Goal: Task Accomplishment & Management: Use online tool/utility

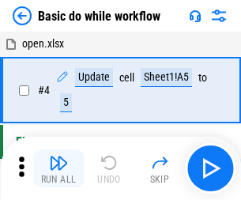
click at [58, 168] on img "button" at bounding box center [58, 162] width 19 height 19
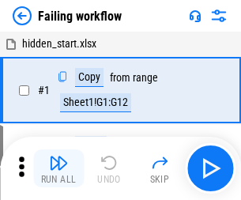
click at [58, 168] on img "button" at bounding box center [58, 162] width 19 height 19
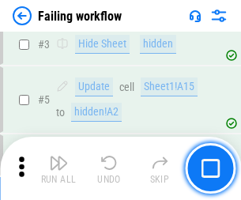
scroll to position [335, 0]
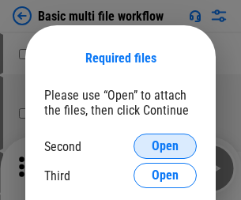
click at [165, 146] on span "Open" at bounding box center [165, 146] width 27 height 13
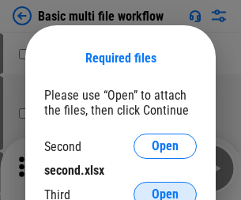
click at [165, 188] on span "Open" at bounding box center [165, 194] width 27 height 13
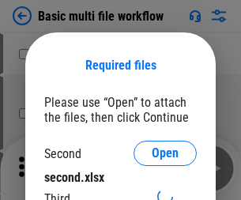
scroll to position [7, 0]
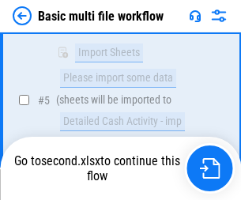
scroll to position [436, 0]
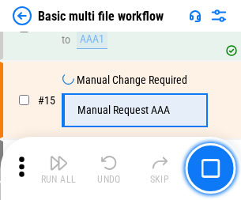
click at [58, 168] on img "button" at bounding box center [58, 162] width 19 height 19
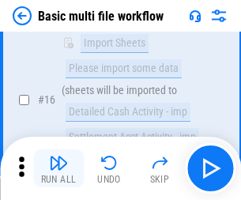
click at [58, 168] on img "button" at bounding box center [58, 162] width 19 height 19
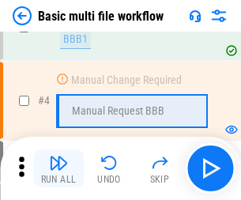
click at [58, 168] on img "button" at bounding box center [58, 162] width 19 height 19
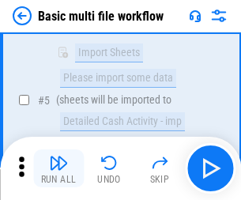
click at [58, 168] on img "button" at bounding box center [58, 162] width 19 height 19
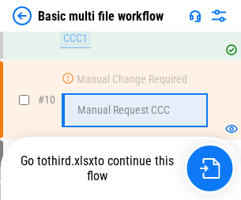
scroll to position [741, 0]
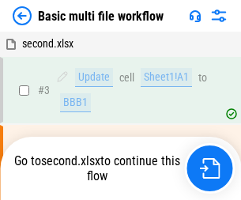
scroll to position [64, 0]
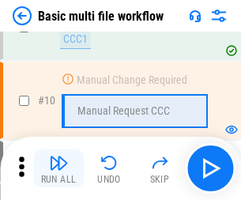
click at [58, 168] on img "button" at bounding box center [58, 162] width 19 height 19
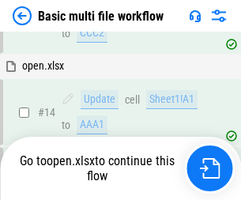
scroll to position [941, 0]
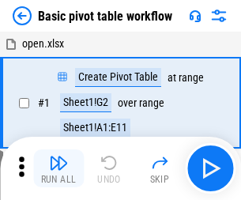
click at [58, 168] on img "button" at bounding box center [58, 162] width 19 height 19
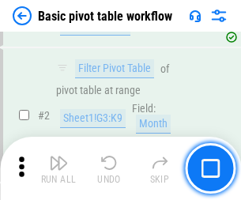
scroll to position [379, 0]
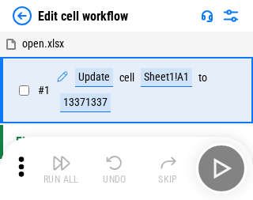
click at [58, 168] on img "button" at bounding box center [61, 162] width 19 height 19
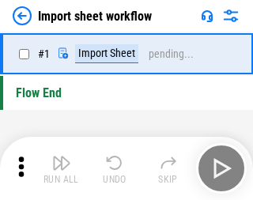
click at [58, 168] on img "button" at bounding box center [61, 162] width 19 height 19
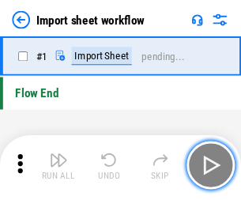
scroll to position [6, 0]
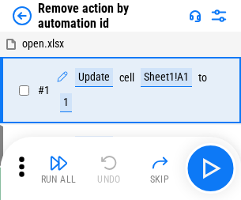
scroll to position [58, 0]
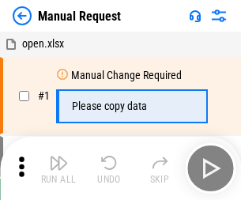
click at [58, 168] on img "button" at bounding box center [58, 162] width 19 height 19
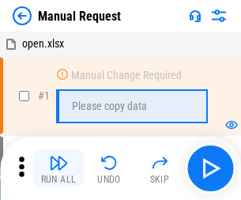
click at [58, 168] on img "button" at bounding box center [58, 162] width 19 height 19
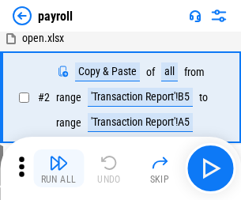
click at [58, 168] on img "button" at bounding box center [58, 162] width 19 height 19
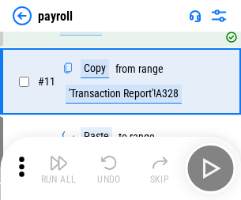
scroll to position [195, 0]
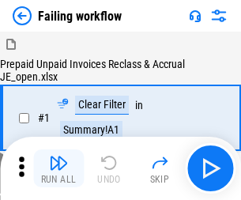
click at [58, 168] on img "button" at bounding box center [58, 162] width 19 height 19
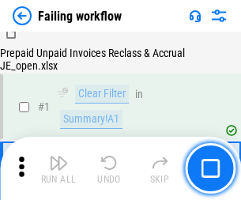
scroll to position [255, 0]
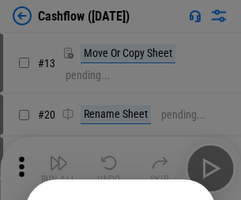
scroll to position [154, 0]
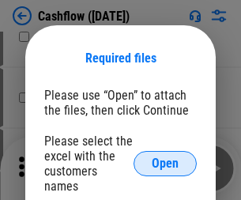
click at [165, 157] on span "Open" at bounding box center [165, 163] width 27 height 13
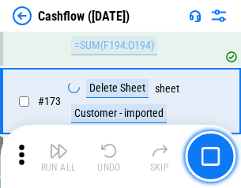
scroll to position [1674, 0]
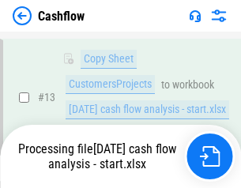
scroll to position [318, 0]
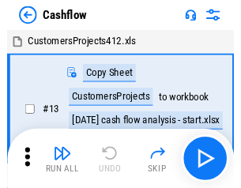
scroll to position [18, 0]
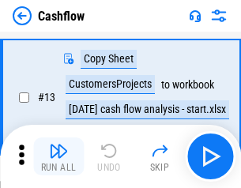
click at [58, 157] on img "button" at bounding box center [58, 151] width 19 height 19
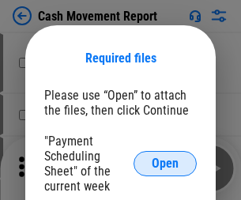
click at [165, 164] on span "Open" at bounding box center [165, 163] width 27 height 13
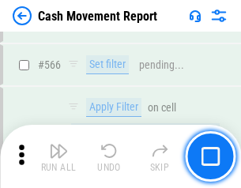
scroll to position [7246, 0]
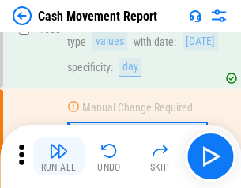
click at [58, 157] on img "button" at bounding box center [58, 151] width 19 height 19
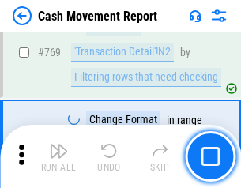
scroll to position [8785, 0]
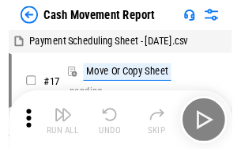
scroll to position [28, 0]
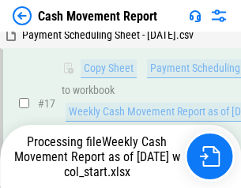
scroll to position [248, 0]
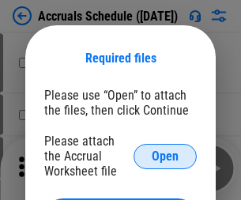
click at [165, 156] on span "Open" at bounding box center [165, 156] width 27 height 13
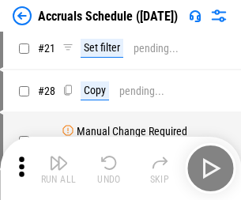
click at [58, 168] on img "button" at bounding box center [58, 162] width 19 height 19
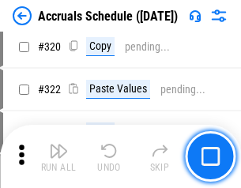
scroll to position [2941, 0]
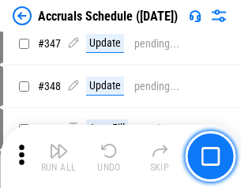
click at [58, 157] on img "button" at bounding box center [58, 151] width 19 height 19
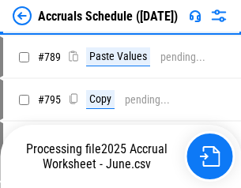
scroll to position [6641, 0]
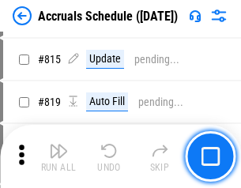
click at [58, 157] on img "button" at bounding box center [58, 151] width 19 height 19
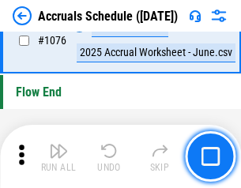
scroll to position [9469, 0]
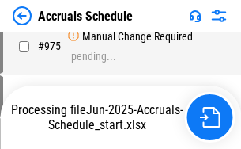
scroll to position [8893, 0]
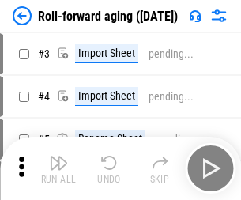
click at [58, 157] on img "button" at bounding box center [58, 162] width 19 height 19
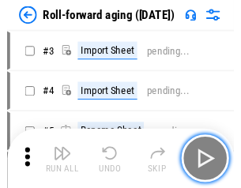
scroll to position [2, 0]
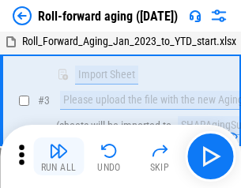
click at [58, 157] on img "button" at bounding box center [58, 151] width 19 height 19
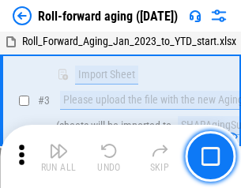
scroll to position [102, 0]
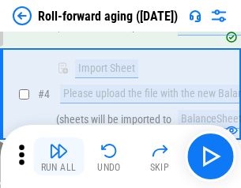
click at [58, 157] on img "button" at bounding box center [58, 151] width 19 height 19
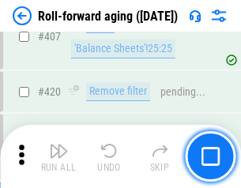
scroll to position [5482, 0]
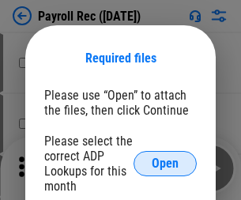
click at [165, 164] on span "Open" at bounding box center [165, 163] width 27 height 13
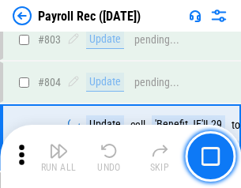
scroll to position [10044, 0]
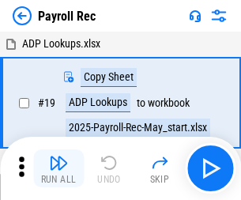
click at [58, 168] on img "button" at bounding box center [58, 162] width 19 height 19
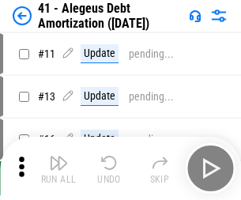
click at [58, 168] on img "button" at bounding box center [58, 162] width 19 height 19
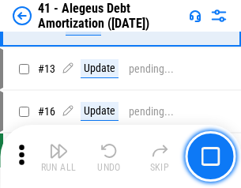
scroll to position [195, 0]
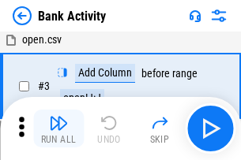
click at [58, 129] on img "button" at bounding box center [58, 123] width 19 height 19
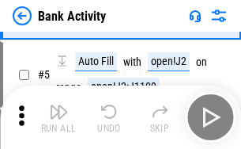
scroll to position [84, 0]
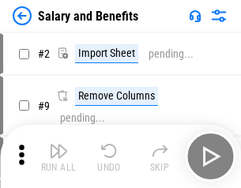
click at [58, 157] on img "button" at bounding box center [58, 151] width 19 height 19
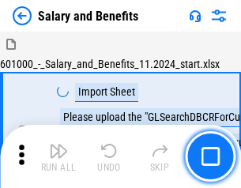
scroll to position [21, 0]
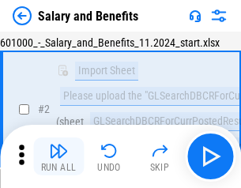
click at [58, 157] on img "button" at bounding box center [58, 151] width 19 height 19
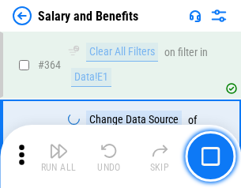
scroll to position [7445, 0]
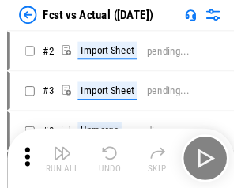
scroll to position [21, 0]
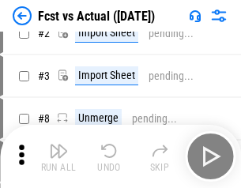
click at [58, 157] on img "button" at bounding box center [58, 151] width 19 height 19
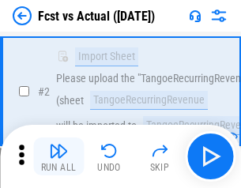
click at [58, 157] on img "button" at bounding box center [58, 151] width 19 height 19
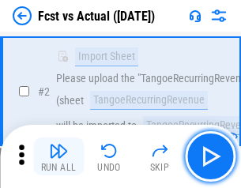
scroll to position [148, 0]
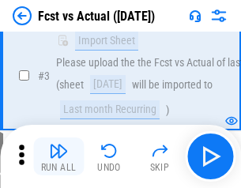
click at [58, 157] on img "button" at bounding box center [58, 151] width 19 height 19
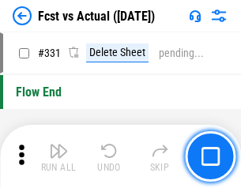
scroll to position [7568, 0]
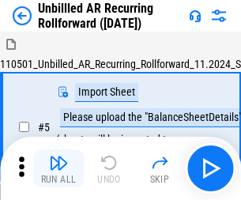
click at [58, 157] on img "button" at bounding box center [58, 162] width 19 height 19
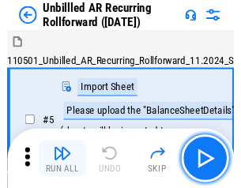
scroll to position [34, 0]
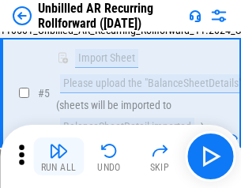
click at [58, 157] on img "button" at bounding box center [58, 151] width 19 height 19
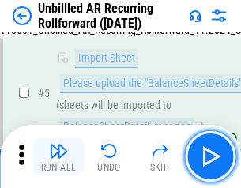
scroll to position [149, 0]
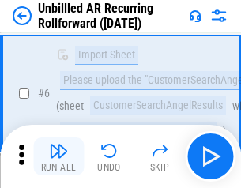
click at [58, 157] on img "button" at bounding box center [58, 151] width 19 height 19
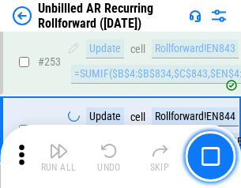
scroll to position [5370, 0]
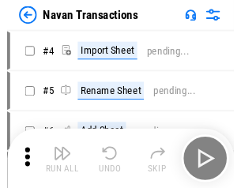
scroll to position [25, 0]
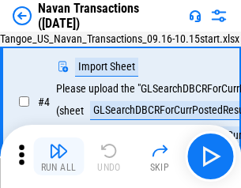
click at [58, 157] on img "button" at bounding box center [58, 151] width 19 height 19
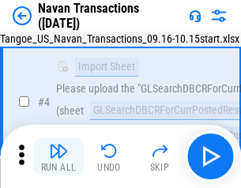
click at [58, 157] on img "button" at bounding box center [58, 151] width 19 height 19
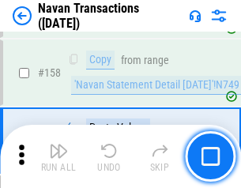
scroll to position [5126, 0]
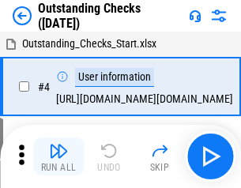
click at [58, 157] on img "button" at bounding box center [58, 151] width 19 height 19
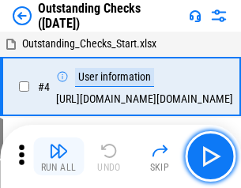
scroll to position [66, 0]
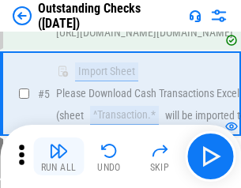
click at [58, 157] on img "button" at bounding box center [58, 151] width 19 height 19
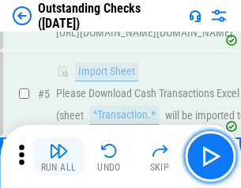
scroll to position [165, 0]
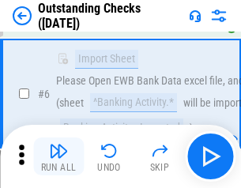
click at [58, 157] on img "button" at bounding box center [58, 151] width 19 height 19
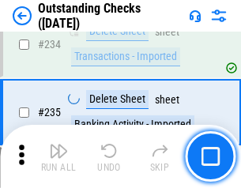
scroll to position [4801, 0]
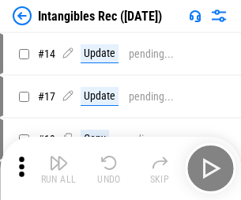
click at [58, 168] on img "button" at bounding box center [58, 162] width 19 height 19
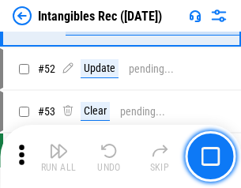
scroll to position [616, 0]
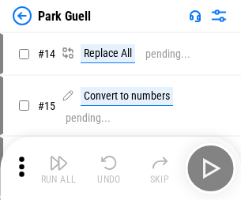
click at [58, 157] on img "button" at bounding box center [58, 162] width 19 height 19
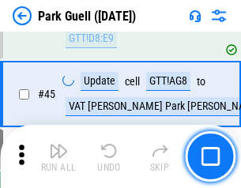
scroll to position [1977, 0]
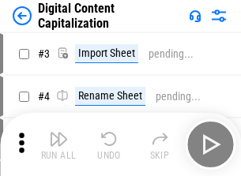
click at [58, 133] on img "button" at bounding box center [58, 139] width 19 height 19
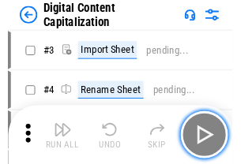
scroll to position [46, 0]
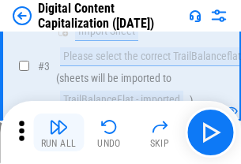
click at [58, 133] on img "button" at bounding box center [58, 127] width 19 height 19
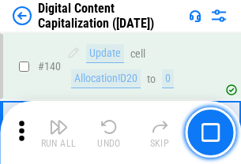
scroll to position [1677, 0]
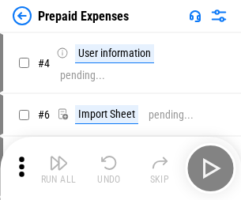
click at [58, 157] on img "button" at bounding box center [58, 162] width 19 height 19
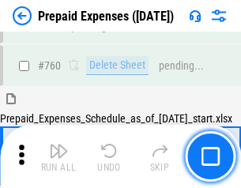
scroll to position [4382, 0]
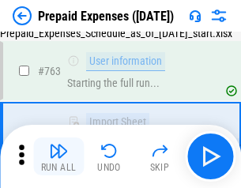
click at [58, 157] on img "button" at bounding box center [58, 151] width 19 height 19
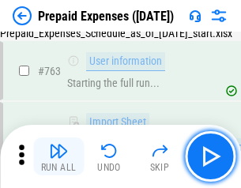
scroll to position [4475, 0]
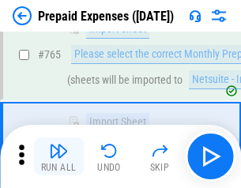
click at [58, 157] on img "button" at bounding box center [58, 151] width 19 height 19
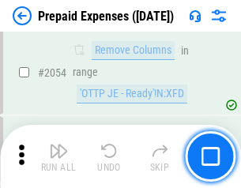
scroll to position [16526, 0]
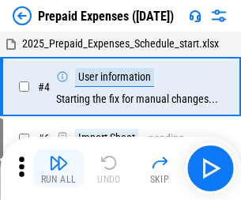
click at [58, 168] on img "button" at bounding box center [58, 162] width 19 height 19
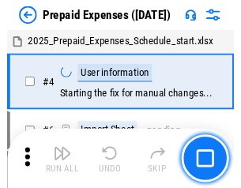
scroll to position [70, 0]
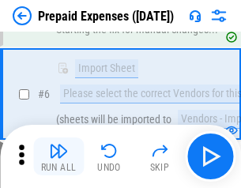
click at [58, 157] on img "button" at bounding box center [58, 151] width 19 height 19
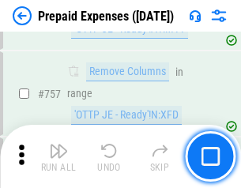
scroll to position [5633, 0]
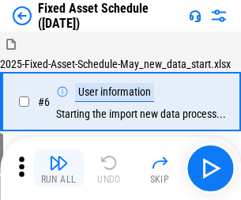
click at [58, 168] on img "button" at bounding box center [58, 162] width 19 height 19
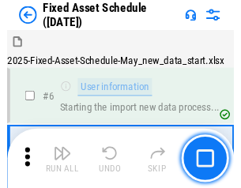
scroll to position [85, 0]
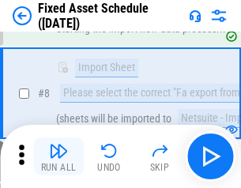
click at [58, 157] on img "button" at bounding box center [58, 151] width 19 height 19
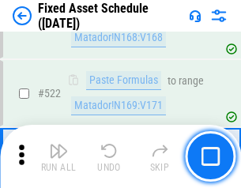
scroll to position [5495, 0]
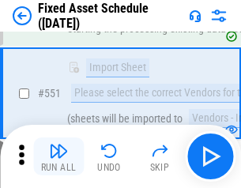
click at [58, 157] on img "button" at bounding box center [58, 151] width 19 height 19
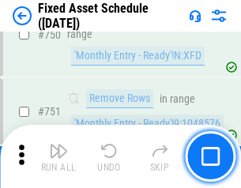
scroll to position [7708, 0]
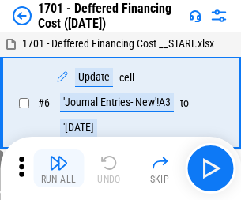
click at [58, 168] on img "button" at bounding box center [58, 162] width 19 height 19
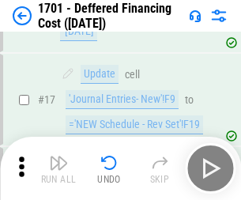
scroll to position [190, 0]
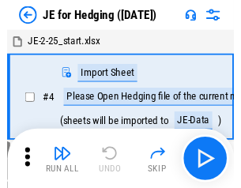
scroll to position [2, 0]
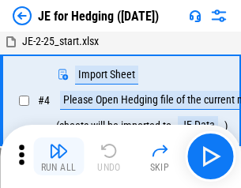
click at [58, 157] on img "button" at bounding box center [58, 151] width 19 height 19
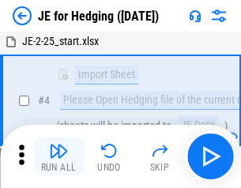
click at [58, 157] on img "button" at bounding box center [58, 151] width 19 height 19
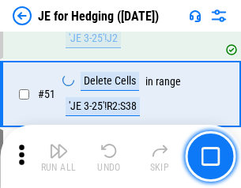
scroll to position [1024, 0]
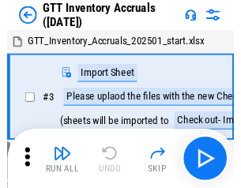
scroll to position [2, 0]
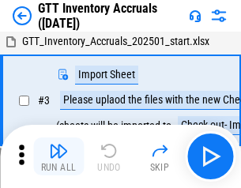
click at [58, 157] on img "button" at bounding box center [58, 151] width 19 height 19
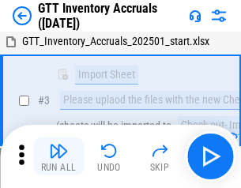
click at [58, 157] on img "button" at bounding box center [58, 151] width 19 height 19
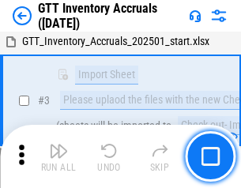
scroll to position [102, 0]
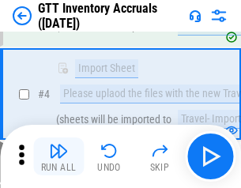
click at [58, 157] on img "button" at bounding box center [58, 151] width 19 height 19
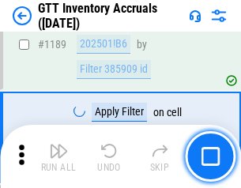
scroll to position [12910, 0]
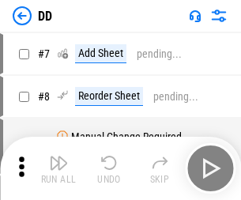
click at [58, 168] on img "button" at bounding box center [58, 162] width 19 height 19
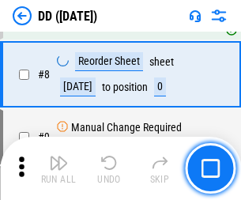
scroll to position [153, 0]
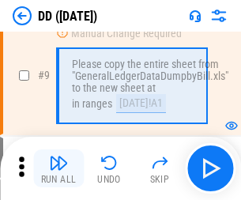
click at [58, 168] on img "button" at bounding box center [58, 162] width 19 height 19
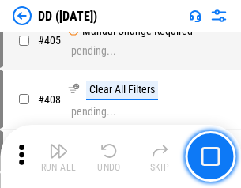
scroll to position [7074, 0]
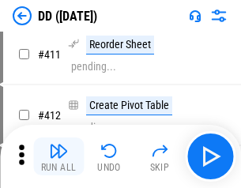
click at [58, 157] on img "button" at bounding box center [58, 151] width 19 height 19
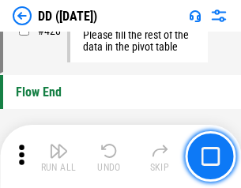
scroll to position [7567, 0]
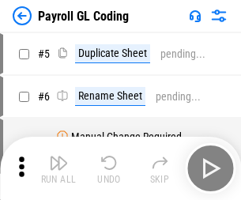
click at [58, 168] on img "button" at bounding box center [58, 162] width 19 height 19
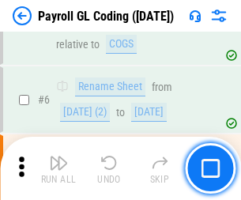
scroll to position [190, 0]
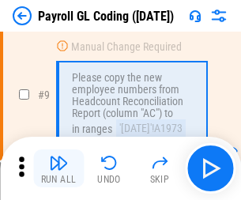
click at [58, 168] on img "button" at bounding box center [58, 162] width 19 height 19
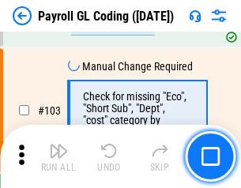
scroll to position [3709, 0]
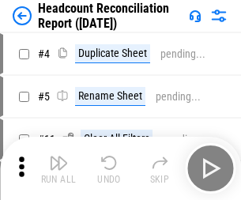
click at [58, 168] on img "button" at bounding box center [58, 162] width 19 height 19
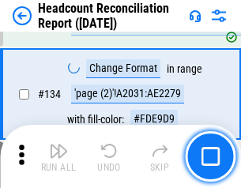
scroll to position [1900, 0]
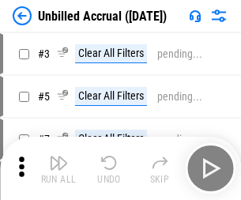
click at [58, 168] on img "button" at bounding box center [58, 162] width 19 height 19
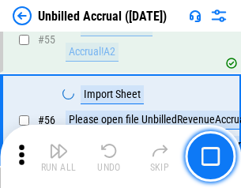
scroll to position [1651, 0]
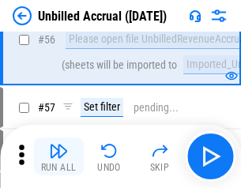
click at [58, 157] on img "button" at bounding box center [58, 151] width 19 height 19
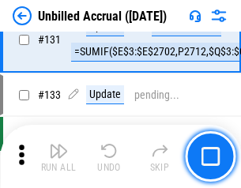
scroll to position [4709, 0]
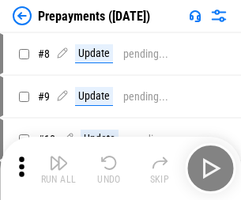
click at [58, 168] on img "button" at bounding box center [58, 162] width 19 height 19
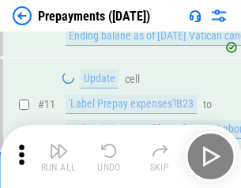
scroll to position [99, 0]
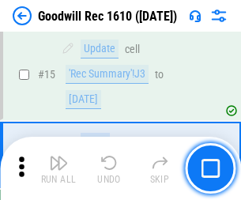
scroll to position [270, 0]
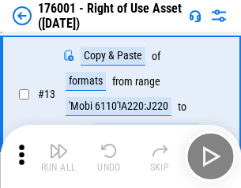
scroll to position [102, 0]
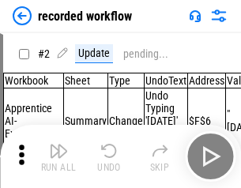
click at [58, 157] on img "button" at bounding box center [58, 151] width 19 height 19
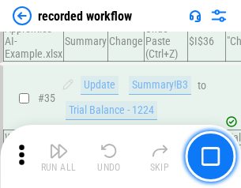
scroll to position [4942, 0]
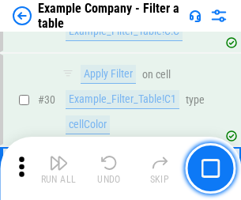
scroll to position [1447, 0]
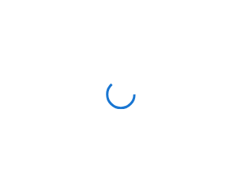
scroll to position [25, 0]
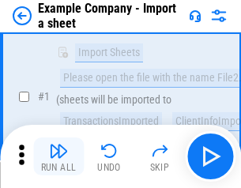
click at [58, 157] on img "button" at bounding box center [58, 151] width 19 height 19
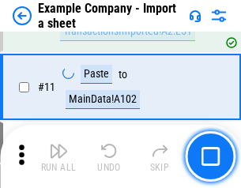
scroll to position [349, 0]
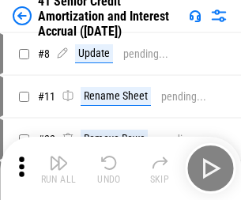
click at [58, 157] on img "button" at bounding box center [58, 162] width 19 height 19
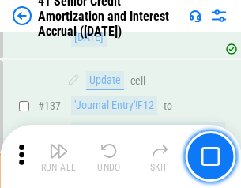
scroll to position [1451, 0]
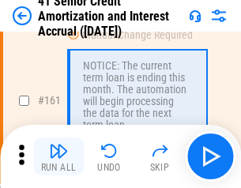
click at [58, 157] on img "button" at bounding box center [58, 151] width 19 height 19
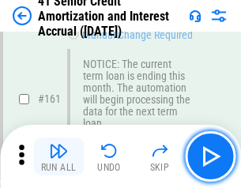
scroll to position [1691, 0]
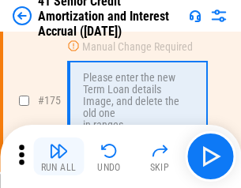
click at [58, 157] on img "button" at bounding box center [58, 151] width 19 height 19
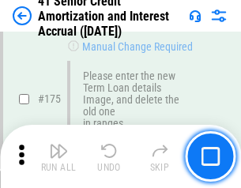
scroll to position [1851, 0]
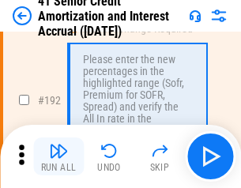
click at [58, 157] on img "button" at bounding box center [58, 151] width 19 height 19
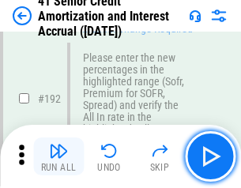
scroll to position [2017, 0]
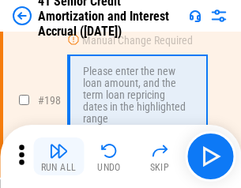
click at [58, 157] on img "button" at bounding box center [58, 151] width 19 height 19
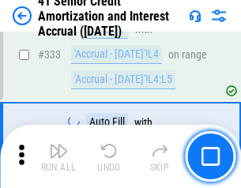
scroll to position [4039, 0]
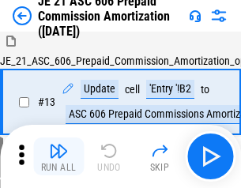
click at [58, 157] on img "button" at bounding box center [58, 151] width 19 height 19
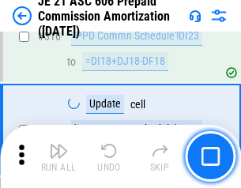
scroll to position [2952, 0]
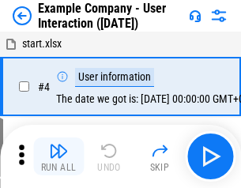
click at [58, 157] on img "button" at bounding box center [58, 151] width 19 height 19
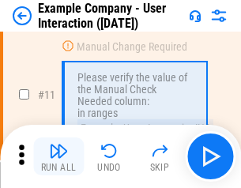
click at [58, 157] on img "button" at bounding box center [58, 151] width 19 height 19
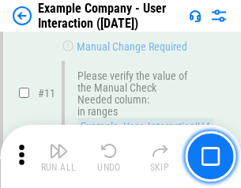
scroll to position [342, 0]
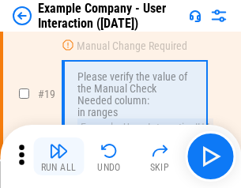
click at [58, 157] on img "button" at bounding box center [58, 151] width 19 height 19
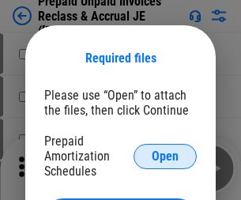
click at [165, 156] on span "Open" at bounding box center [165, 156] width 27 height 13
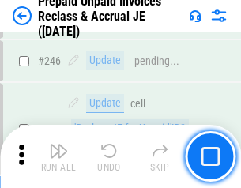
scroll to position [2134, 0]
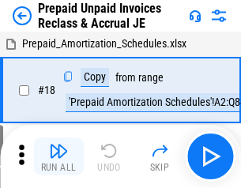
click at [58, 157] on img "button" at bounding box center [58, 151] width 19 height 19
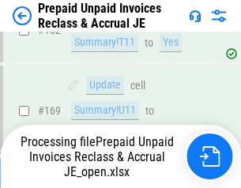
scroll to position [1376, 0]
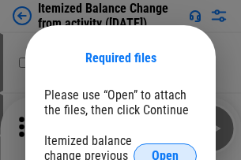
click at [165, 150] on span "Open" at bounding box center [165, 156] width 27 height 13
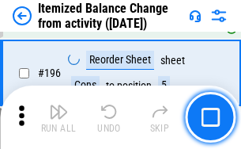
scroll to position [3043, 0]
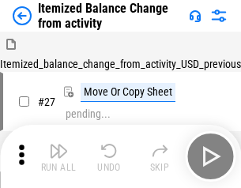
scroll to position [25, 0]
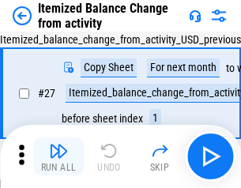
click at [58, 157] on img "button" at bounding box center [58, 151] width 19 height 19
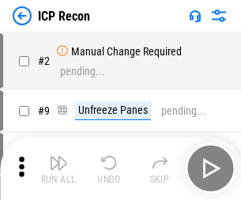
scroll to position [7, 0]
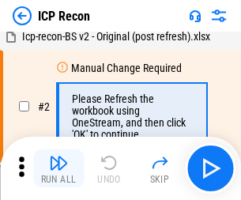
click at [58, 168] on img "button" at bounding box center [58, 162] width 19 height 19
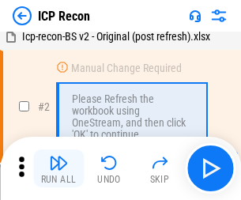
click at [58, 168] on img "button" at bounding box center [58, 162] width 19 height 19
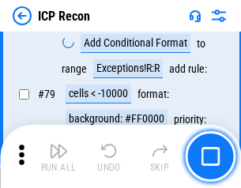
scroll to position [1549, 0]
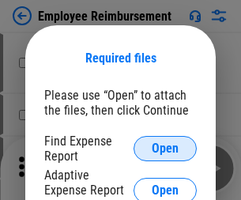
click at [165, 149] on span "Open" at bounding box center [165, 148] width 27 height 13
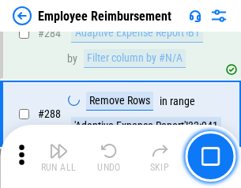
scroll to position [4297, 0]
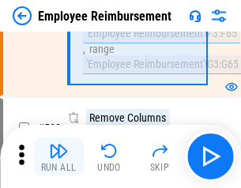
click at [58, 157] on img "button" at bounding box center [58, 151] width 19 height 19
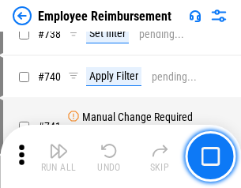
scroll to position [11092, 0]
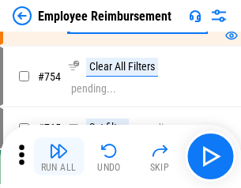
click at [58, 157] on img "button" at bounding box center [58, 151] width 19 height 19
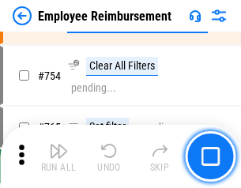
click at [58, 157] on img "button" at bounding box center [58, 151] width 19 height 19
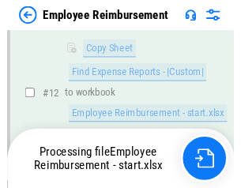
scroll to position [322, 0]
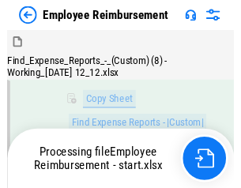
scroll to position [322, 0]
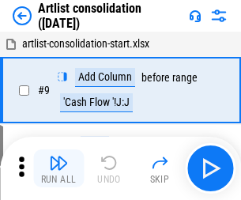
click at [58, 168] on img "button" at bounding box center [58, 162] width 19 height 19
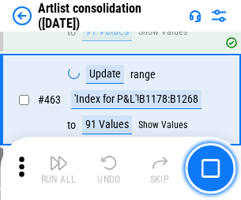
scroll to position [6923, 0]
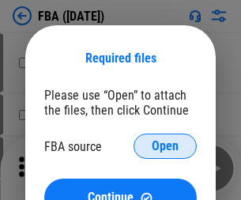
click at [165, 146] on span "Open" at bounding box center [165, 146] width 27 height 13
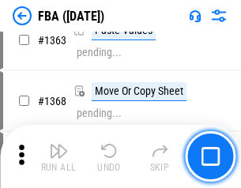
scroll to position [16793, 0]
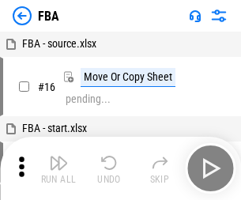
scroll to position [16, 0]
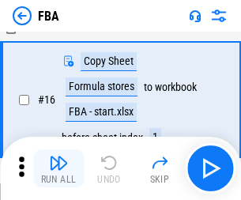
click at [58, 168] on img "button" at bounding box center [58, 162] width 19 height 19
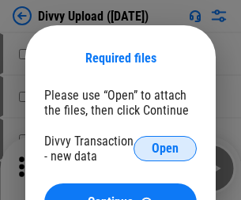
click at [165, 149] on span "Open" at bounding box center [165, 148] width 27 height 13
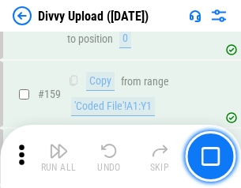
scroll to position [1637, 0]
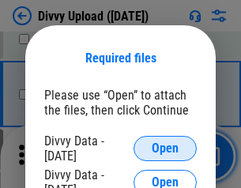
click at [165, 149] on span "Open" at bounding box center [165, 148] width 27 height 13
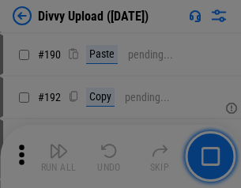
scroll to position [1995, 0]
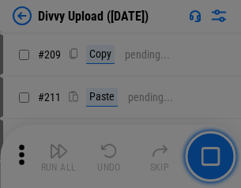
scroll to position [2685, 0]
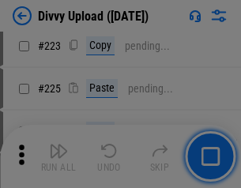
scroll to position [3155, 0]
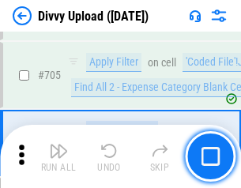
scroll to position [10815, 0]
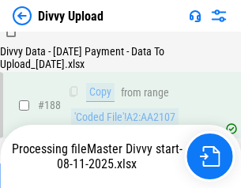
scroll to position [1861, 0]
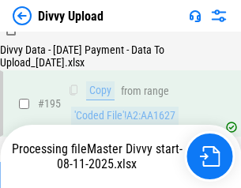
scroll to position [2210, 0]
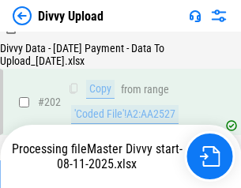
scroll to position [2558, 0]
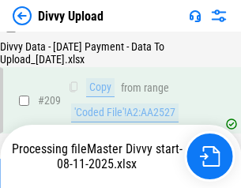
scroll to position [2907, 0]
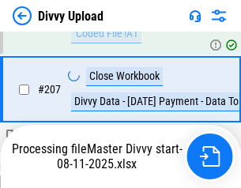
scroll to position [2907, 0]
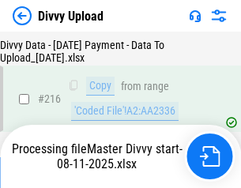
scroll to position [3255, 0]
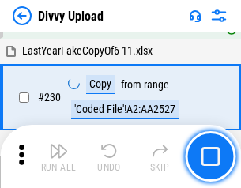
scroll to position [3923, 0]
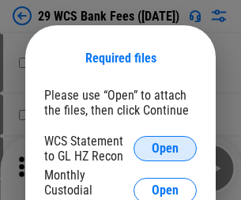
click at [165, 149] on span "Open" at bounding box center [165, 148] width 27 height 13
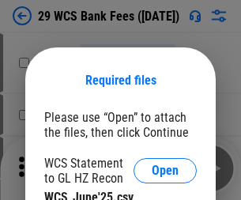
scroll to position [22, 0]
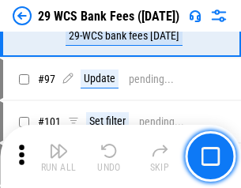
scroll to position [1541, 0]
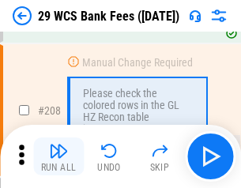
click at [58, 157] on img "button" at bounding box center [58, 151] width 19 height 19
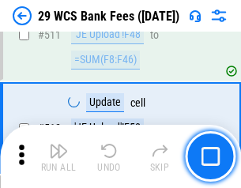
scroll to position [7954, 0]
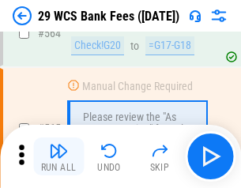
click at [58, 157] on img "button" at bounding box center [58, 151] width 19 height 19
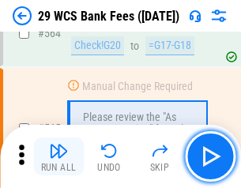
scroll to position [8550, 0]
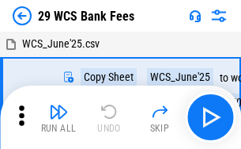
scroll to position [28, 0]
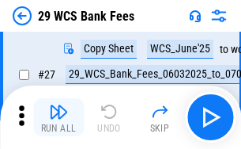
click at [58, 117] on img "button" at bounding box center [58, 111] width 19 height 19
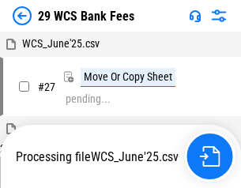
scroll to position [9, 0]
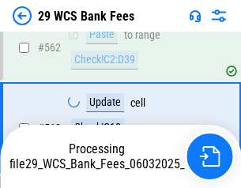
scroll to position [8532, 0]
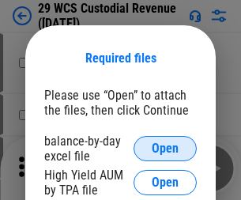
click at [165, 149] on span "Open" at bounding box center [165, 148] width 27 height 13
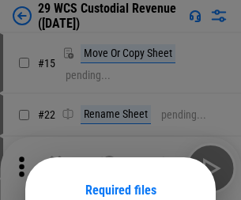
scroll to position [132, 0]
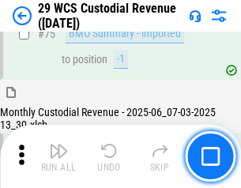
scroll to position [1651, 0]
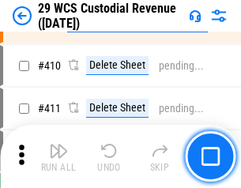
click at [58, 157] on img "button" at bounding box center [58, 151] width 19 height 19
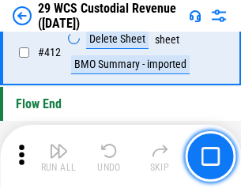
scroll to position [7550, 0]
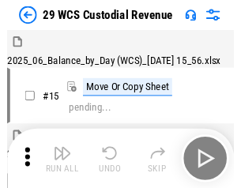
scroll to position [38, 0]
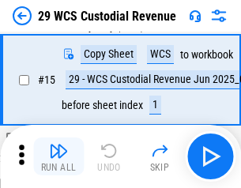
click at [58, 157] on img "button" at bounding box center [58, 151] width 19 height 19
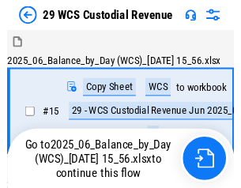
scroll to position [29, 0]
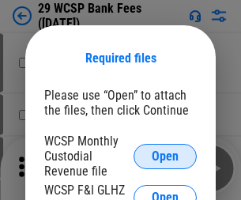
click at [165, 156] on span "Open" at bounding box center [165, 156] width 27 height 13
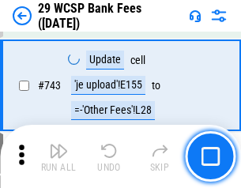
scroll to position [7967, 0]
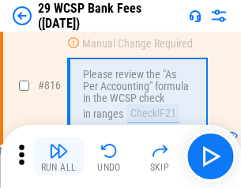
click at [58, 157] on img "button" at bounding box center [58, 151] width 19 height 19
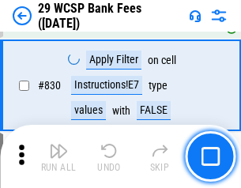
scroll to position [10031, 0]
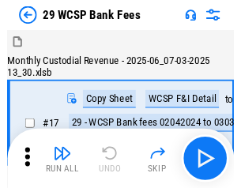
scroll to position [38, 0]
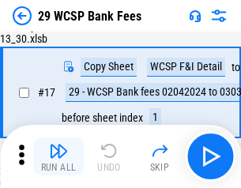
click at [58, 157] on img "button" at bounding box center [58, 151] width 19 height 19
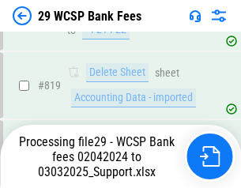
scroll to position [9721, 0]
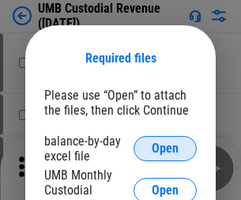
click at [165, 149] on span "Open" at bounding box center [165, 148] width 27 height 13
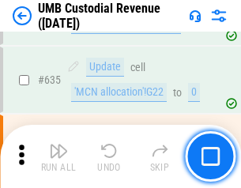
scroll to position [8274, 0]
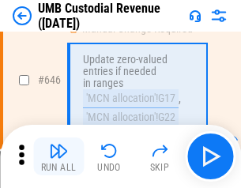
click at [58, 157] on img "button" at bounding box center [58, 151] width 19 height 19
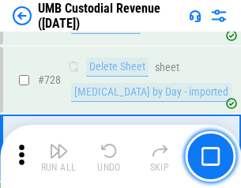
scroll to position [9753, 0]
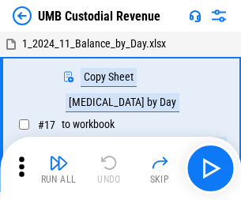
scroll to position [12, 0]
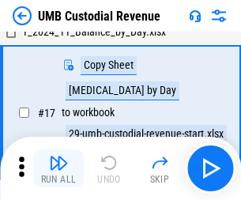
click at [58, 168] on img "button" at bounding box center [58, 162] width 19 height 19
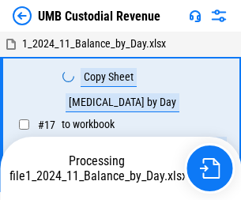
scroll to position [12, 0]
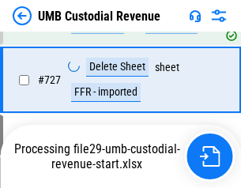
scroll to position [9716, 0]
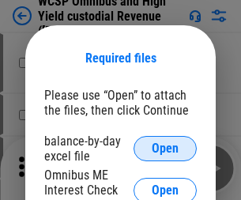
click at [165, 149] on span "Open" at bounding box center [165, 148] width 27 height 13
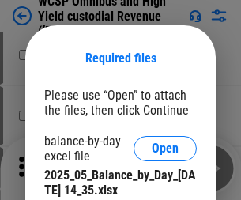
scroll to position [689, 0]
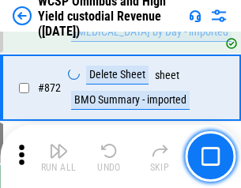
scroll to position [13380, 0]
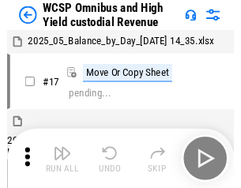
scroll to position [9, 0]
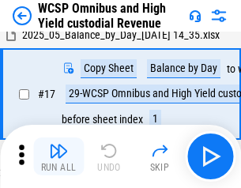
click at [58, 157] on img "button" at bounding box center [58, 151] width 19 height 19
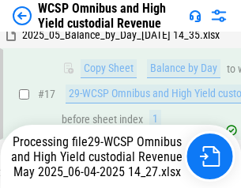
scroll to position [329, 0]
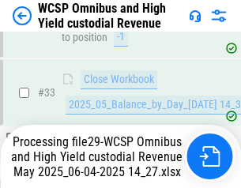
scroll to position [783, 0]
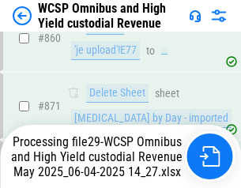
scroll to position [13344, 0]
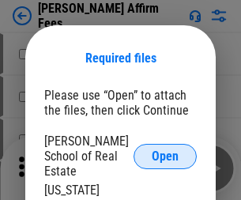
click at [165, 150] on span "Open" at bounding box center [165, 156] width 27 height 13
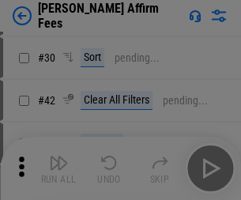
scroll to position [322, 0]
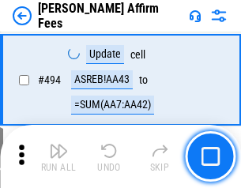
scroll to position [4299, 0]
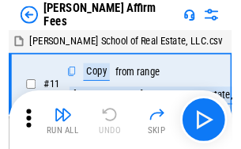
scroll to position [16, 0]
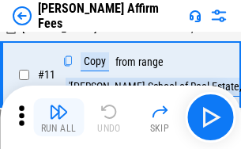
click at [58, 117] on img "button" at bounding box center [58, 111] width 19 height 19
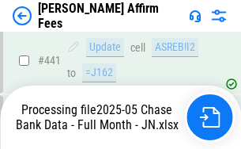
scroll to position [4146, 0]
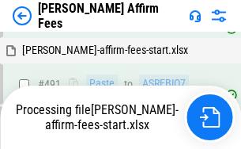
scroll to position [4319, 0]
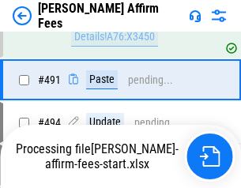
scroll to position [4218, 0]
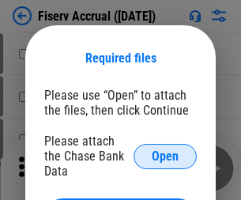
click at [165, 150] on span "Open" at bounding box center [165, 156] width 27 height 13
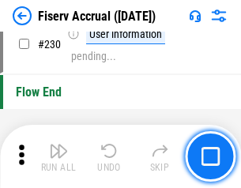
scroll to position [5010, 0]
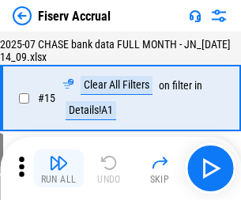
click at [58, 168] on img "button" at bounding box center [58, 162] width 19 height 19
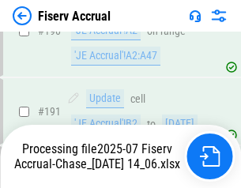
scroll to position [4063, 0]
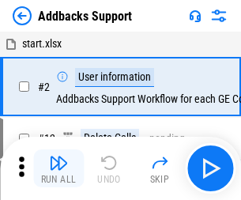
click at [58, 157] on img "button" at bounding box center [58, 162] width 19 height 19
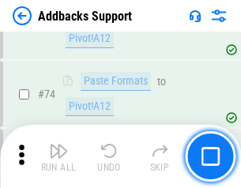
scroll to position [1151, 0]
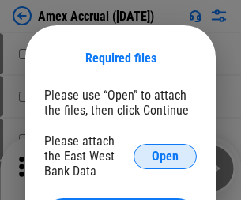
click at [165, 156] on span "Open" at bounding box center [165, 156] width 27 height 13
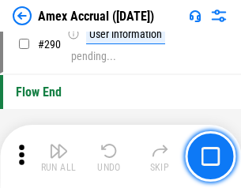
scroll to position [4923, 0]
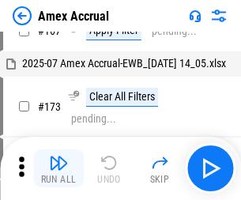
click at [58, 168] on img "button" at bounding box center [58, 162] width 19 height 19
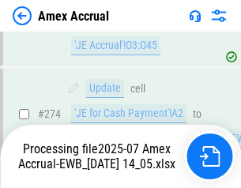
scroll to position [4609, 0]
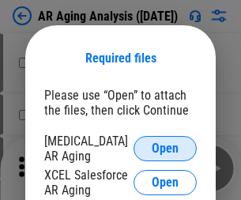
click at [165, 146] on span "Open" at bounding box center [165, 148] width 27 height 13
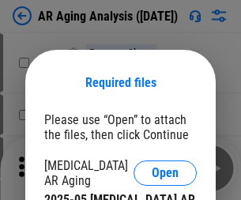
scroll to position [25, 0]
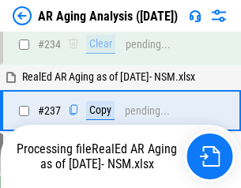
scroll to position [2451, 0]
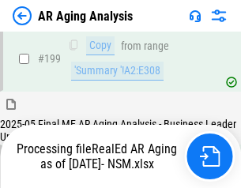
scroll to position [2364, 0]
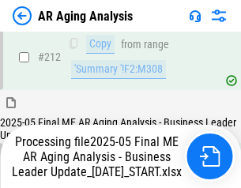
scroll to position [2432, 0]
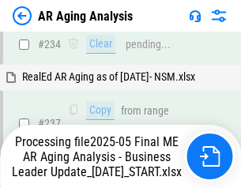
scroll to position [2498, 0]
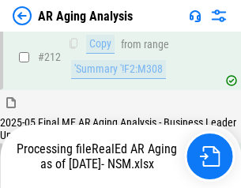
scroll to position [2377, 0]
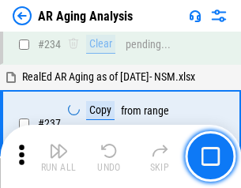
scroll to position [2432, 0]
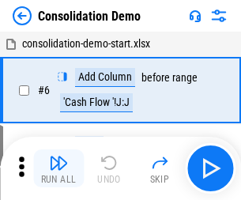
click at [58, 168] on img "button" at bounding box center [58, 162] width 19 height 19
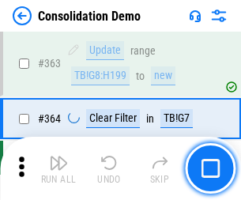
scroll to position [5299, 0]
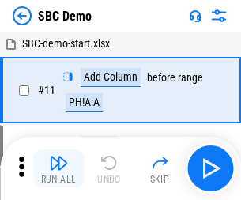
click at [58, 168] on img "button" at bounding box center [58, 162] width 19 height 19
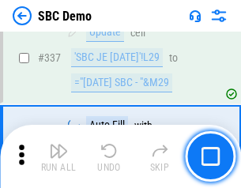
scroll to position [4159, 0]
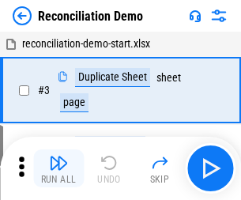
click at [58, 168] on img "button" at bounding box center [58, 162] width 19 height 19
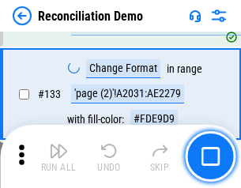
scroll to position [1877, 0]
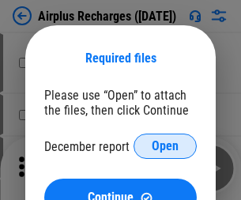
click at [165, 146] on span "Open" at bounding box center [165, 146] width 27 height 13
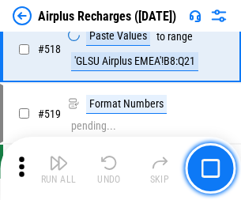
scroll to position [6803, 0]
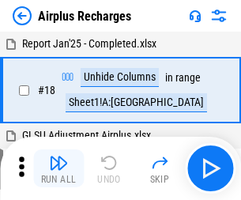
click at [58, 168] on img "button" at bounding box center [58, 162] width 19 height 19
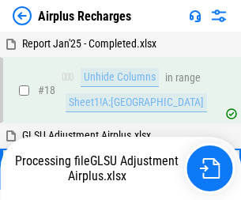
scroll to position [70, 0]
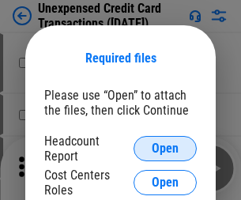
click at [165, 149] on span "Open" at bounding box center [165, 148] width 27 height 13
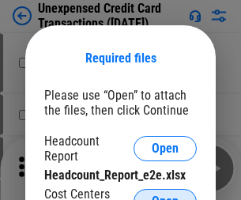
click at [165, 195] on span "Open" at bounding box center [165, 201] width 27 height 13
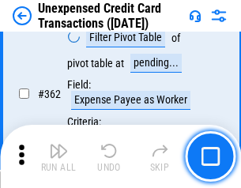
scroll to position [4066, 0]
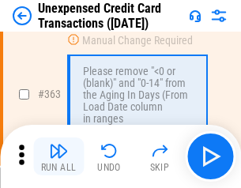
click at [58, 157] on img "button" at bounding box center [58, 151] width 19 height 19
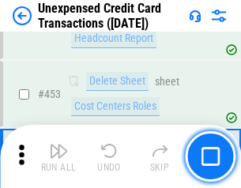
scroll to position [5392, 0]
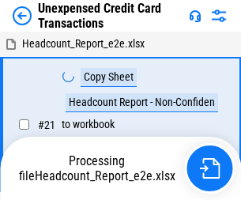
scroll to position [25, 0]
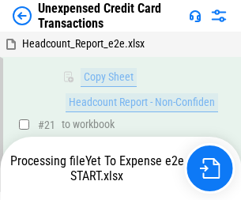
scroll to position [338, 0]
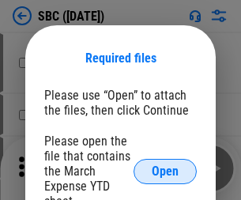
click at [165, 171] on span "Open" at bounding box center [165, 171] width 27 height 13
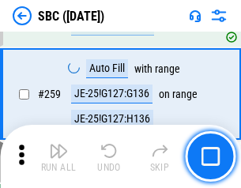
scroll to position [3089, 0]
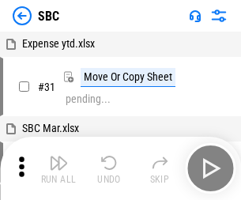
click at [58, 168] on img "button" at bounding box center [58, 162] width 19 height 19
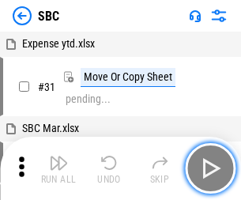
scroll to position [16, 0]
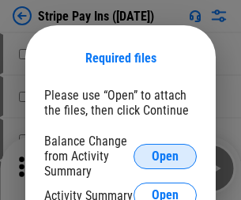
click at [165, 156] on span "Open" at bounding box center [165, 156] width 27 height 13
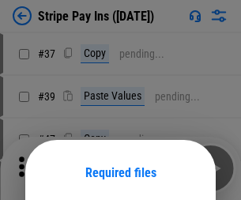
scroll to position [115, 0]
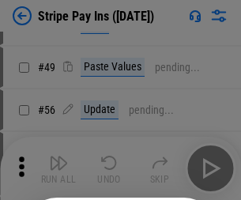
scroll to position [287, 0]
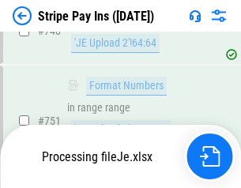
scroll to position [8196, 0]
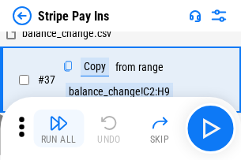
click at [58, 129] on img "button" at bounding box center [58, 123] width 19 height 19
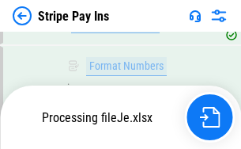
scroll to position [8161, 0]
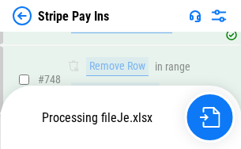
scroll to position [8161, 0]
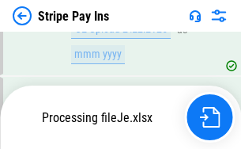
scroll to position [8161, 0]
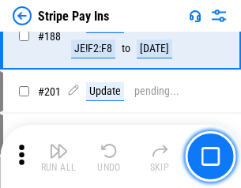
scroll to position [2251, 0]
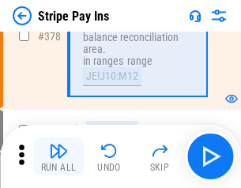
click at [58, 157] on img "button" at bounding box center [58, 151] width 19 height 19
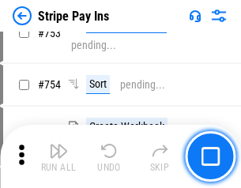
scroll to position [8142, 0]
